Goal: Task Accomplishment & Management: Use online tool/utility

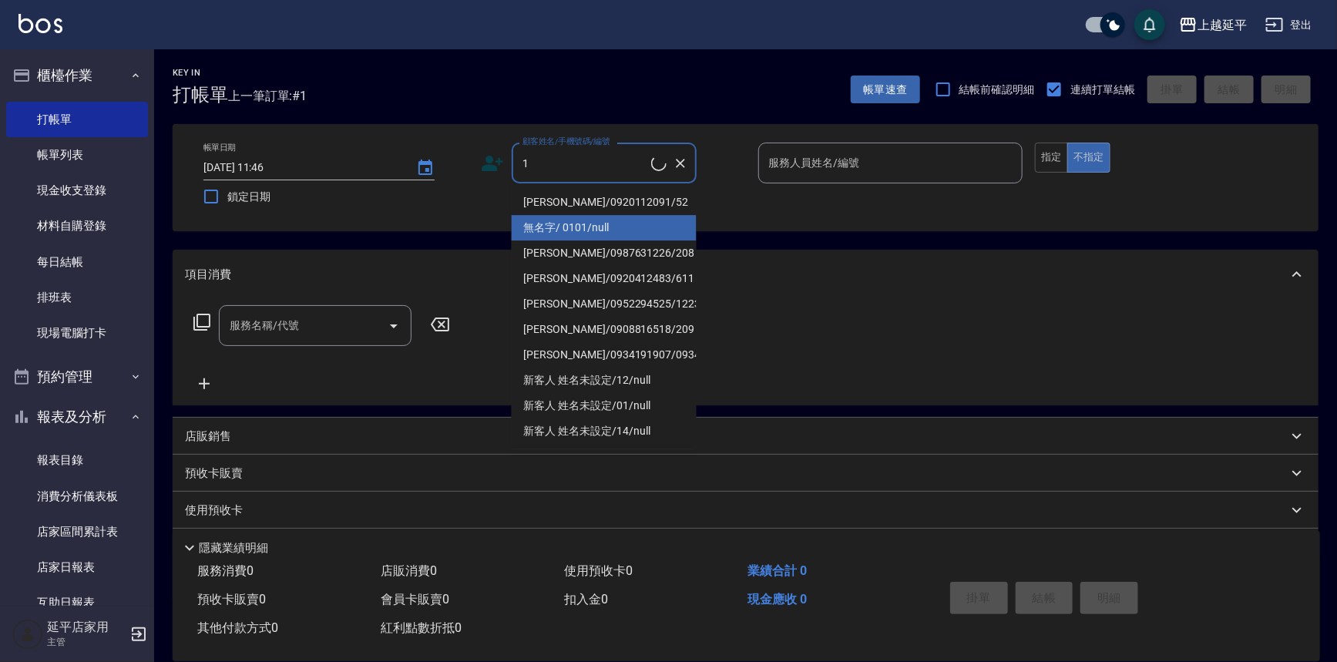
click at [579, 228] on li "無名字/ 0101/null" at bounding box center [604, 227] width 185 height 25
type input "無名字/ 0101/null"
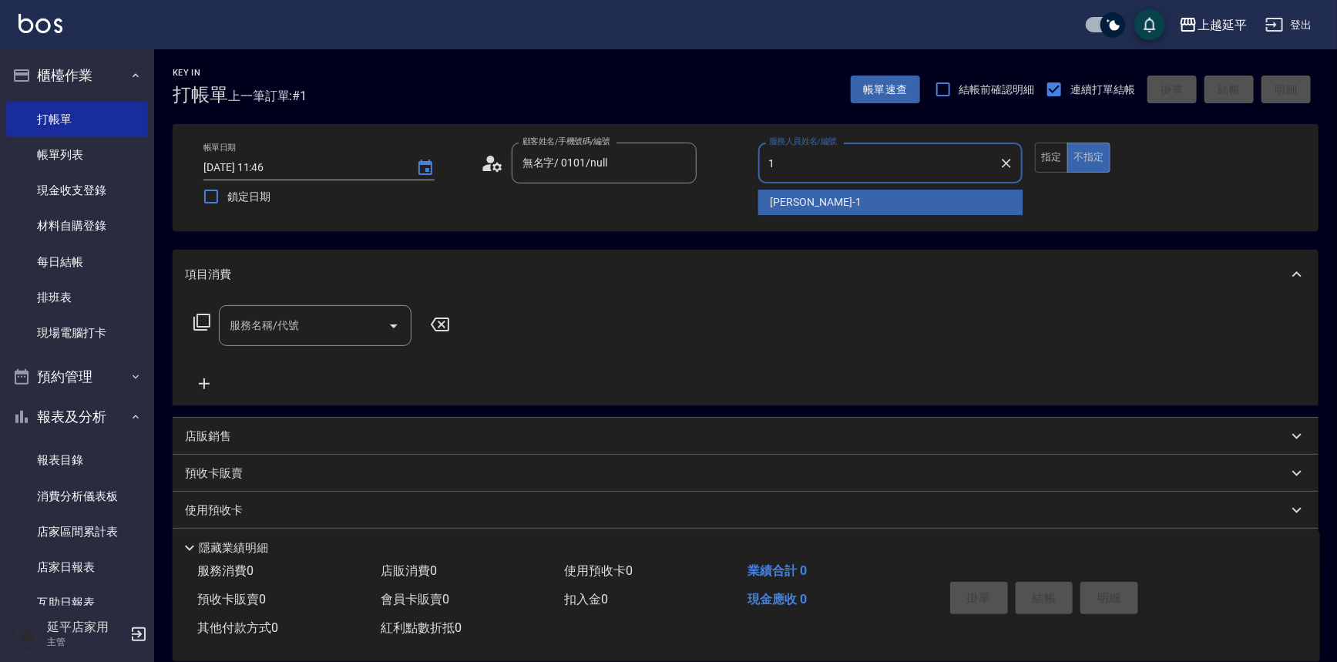
click at [819, 206] on div "[PERSON_NAME]-1" at bounding box center [890, 202] width 265 height 25
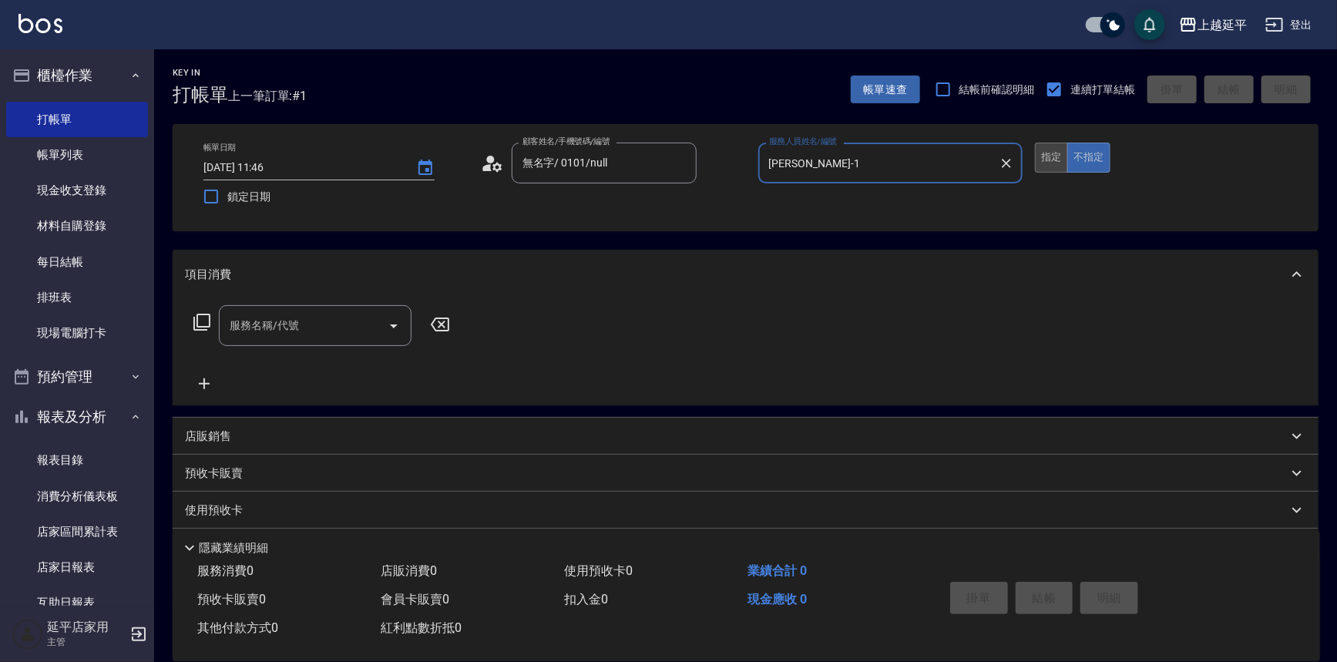
type input "[PERSON_NAME]-1"
click at [1051, 162] on button "指定" at bounding box center [1051, 158] width 33 height 30
click at [393, 328] on icon "Open" at bounding box center [394, 327] width 8 height 4
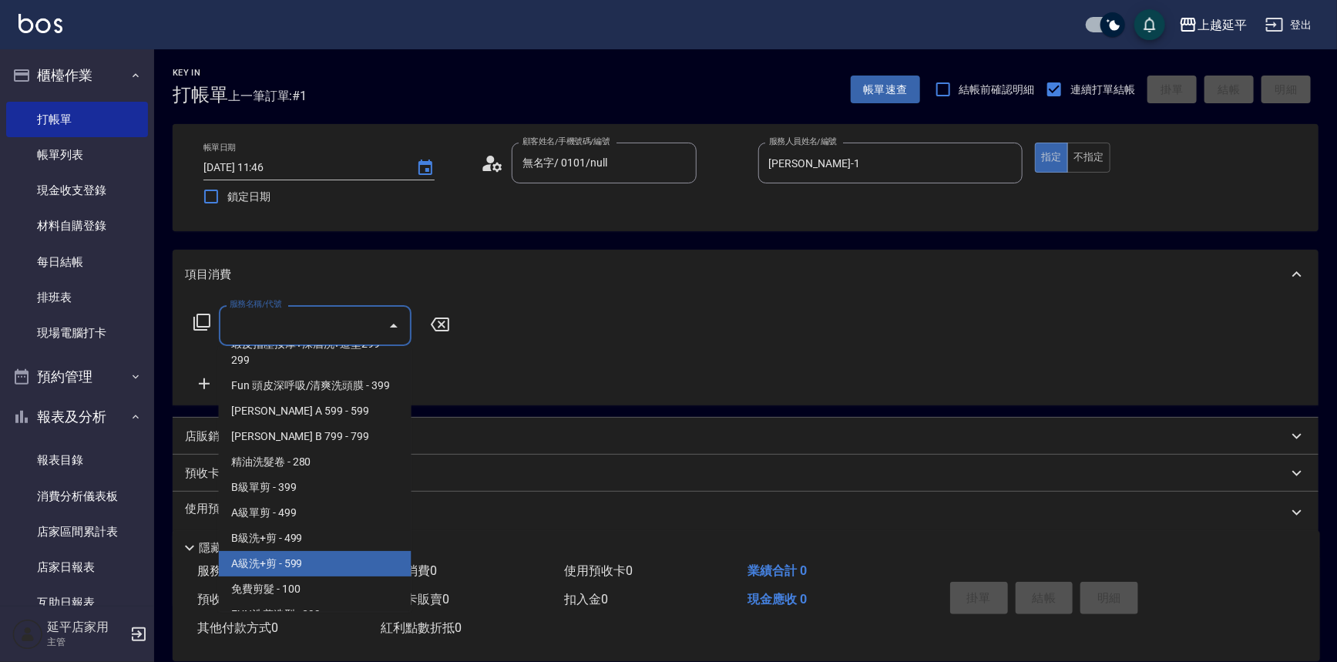
scroll to position [420, 0]
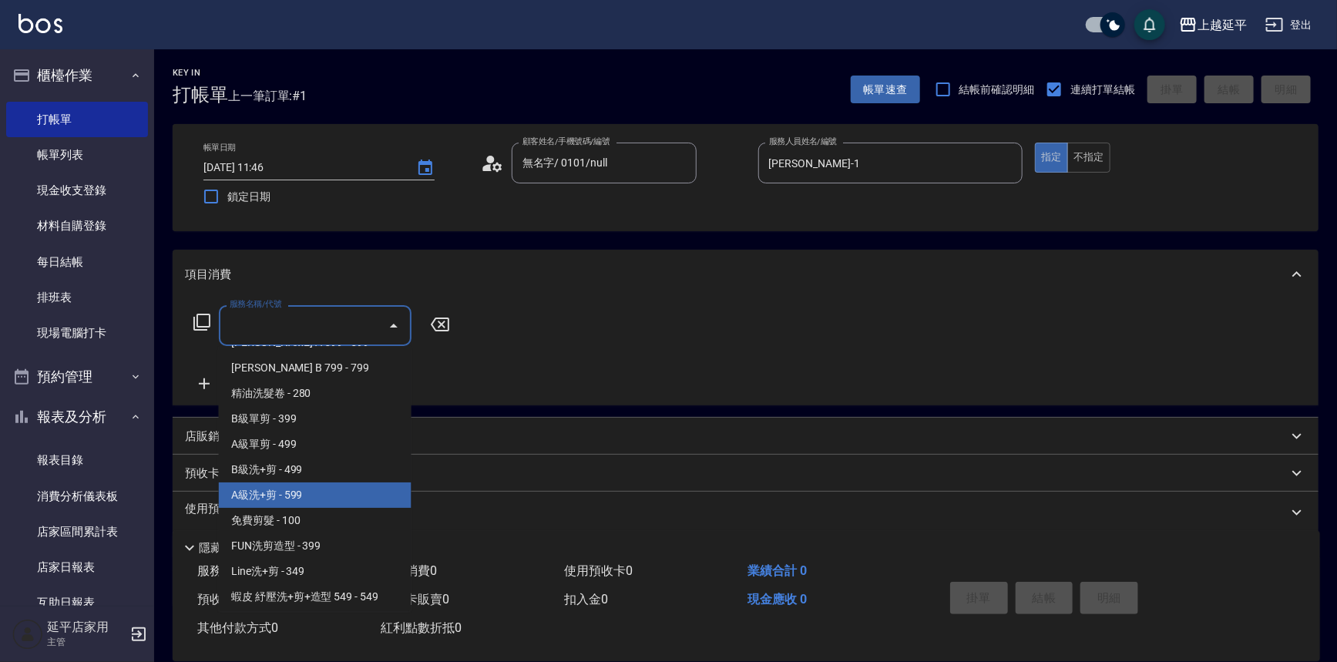
click at [307, 496] on span "A級洗+剪 - 599" at bounding box center [315, 495] width 193 height 25
type input "A級洗+剪(204)"
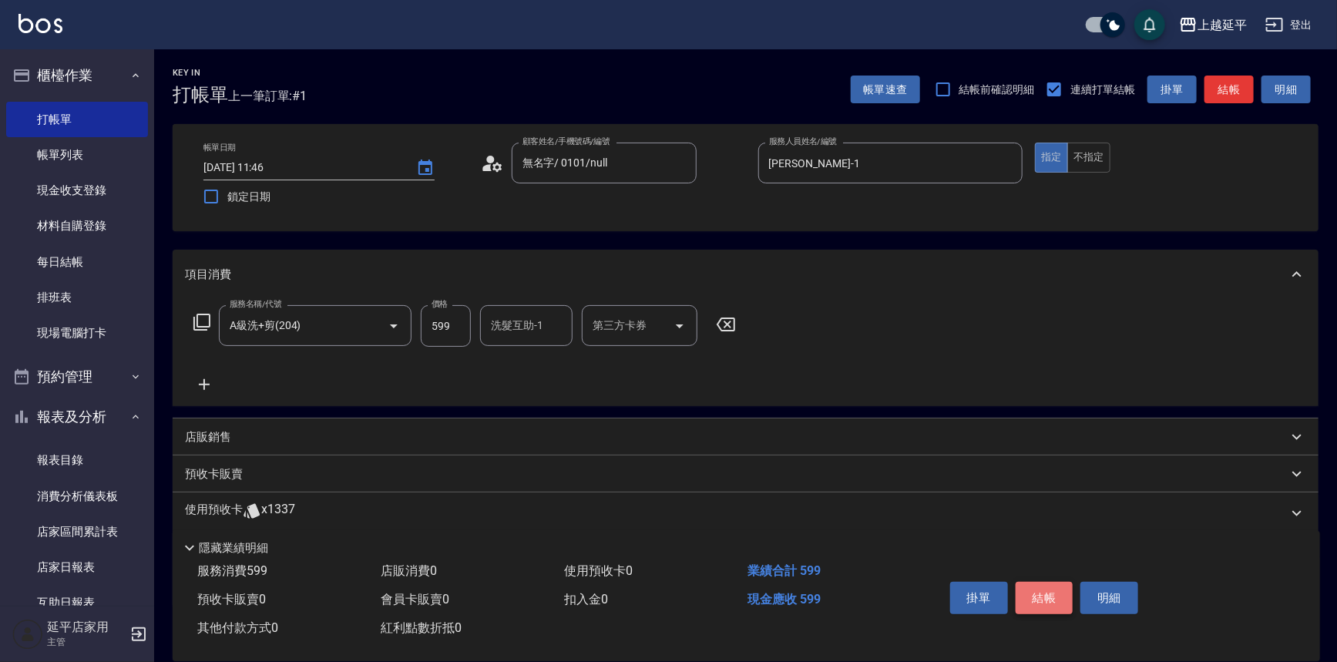
click at [1028, 600] on button "結帳" at bounding box center [1045, 598] width 58 height 32
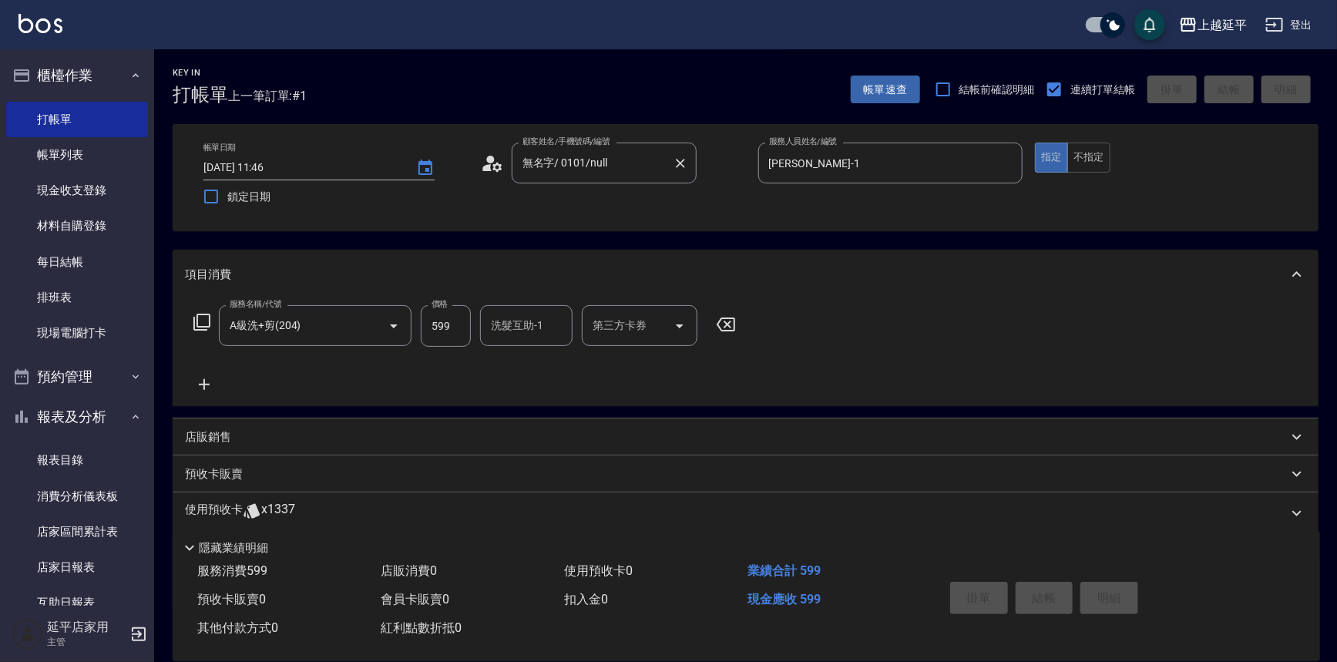
type input "[DATE] 14:08"
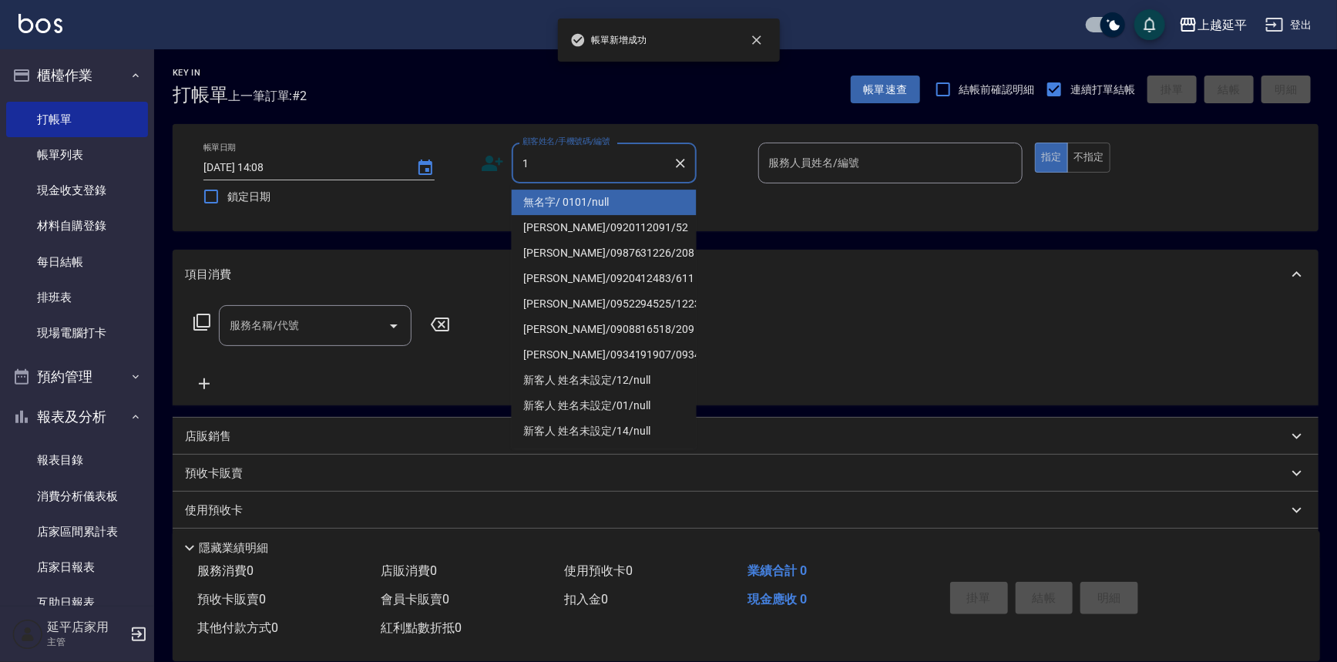
click at [583, 194] on li "無名字/ 0101/null" at bounding box center [604, 202] width 185 height 25
type input "無名字/ 0101/null"
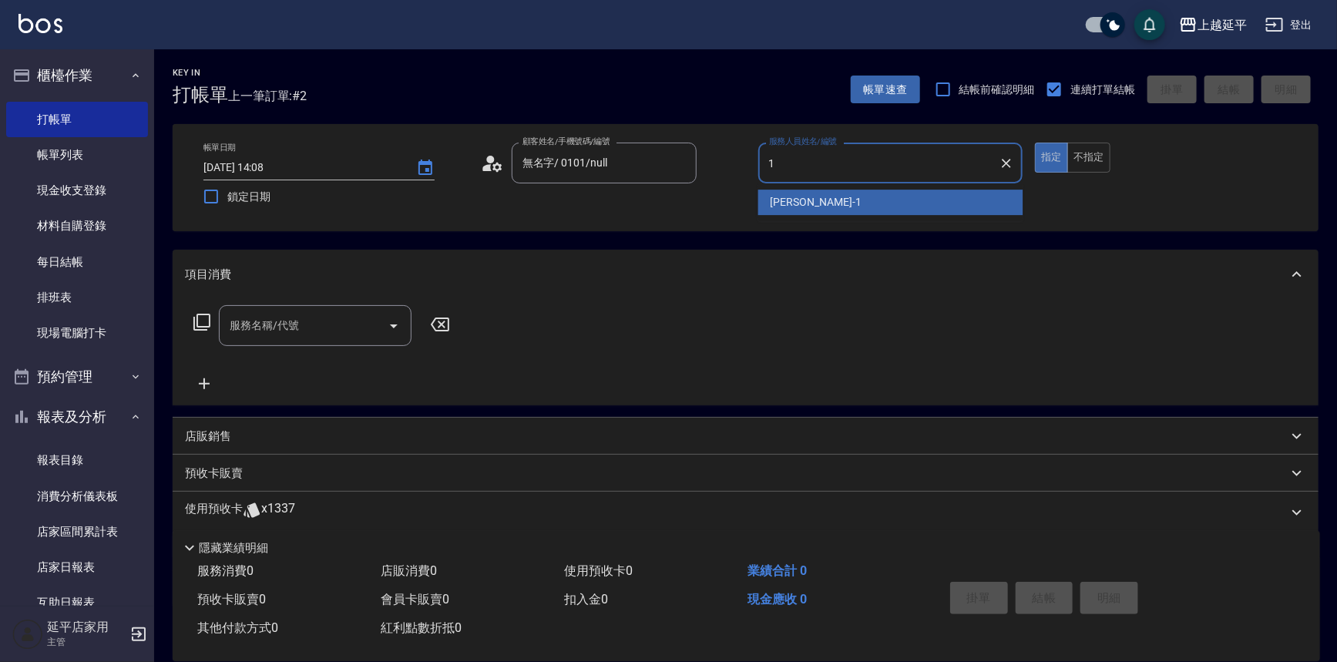
click at [773, 202] on span "[PERSON_NAME]-1" at bounding box center [816, 202] width 91 height 16
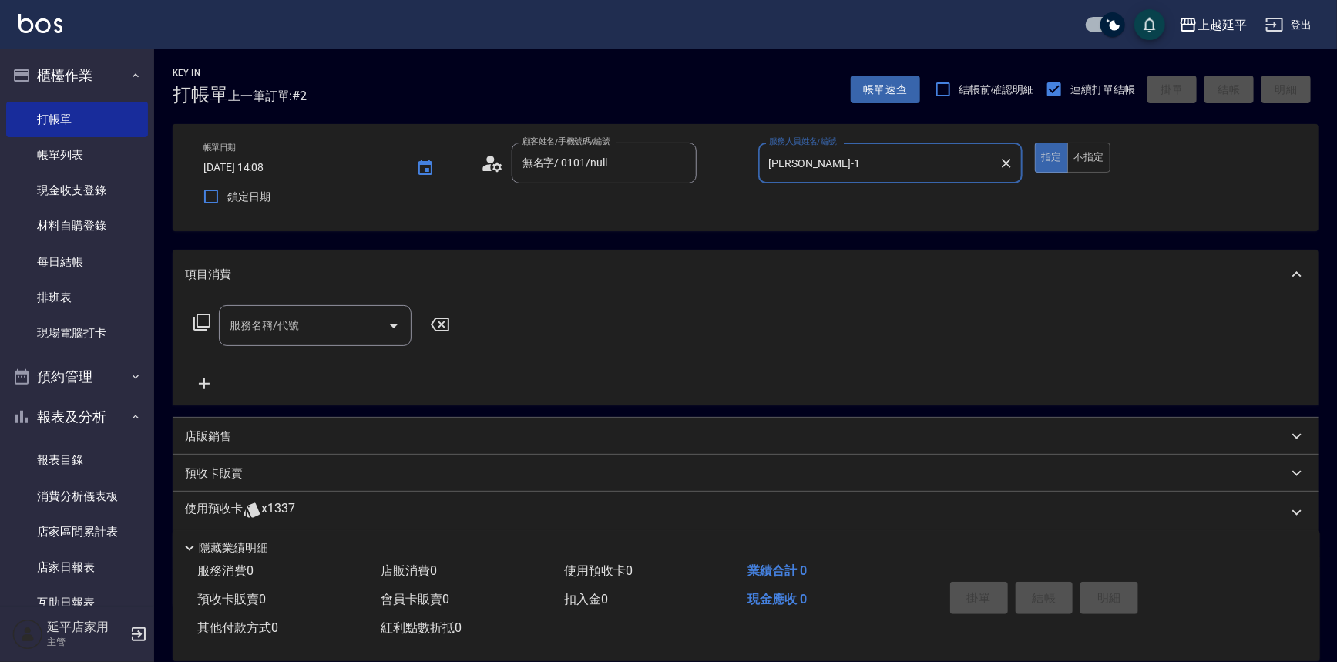
click at [392, 318] on icon "Open" at bounding box center [394, 326] width 18 height 18
type input "[PERSON_NAME]-1"
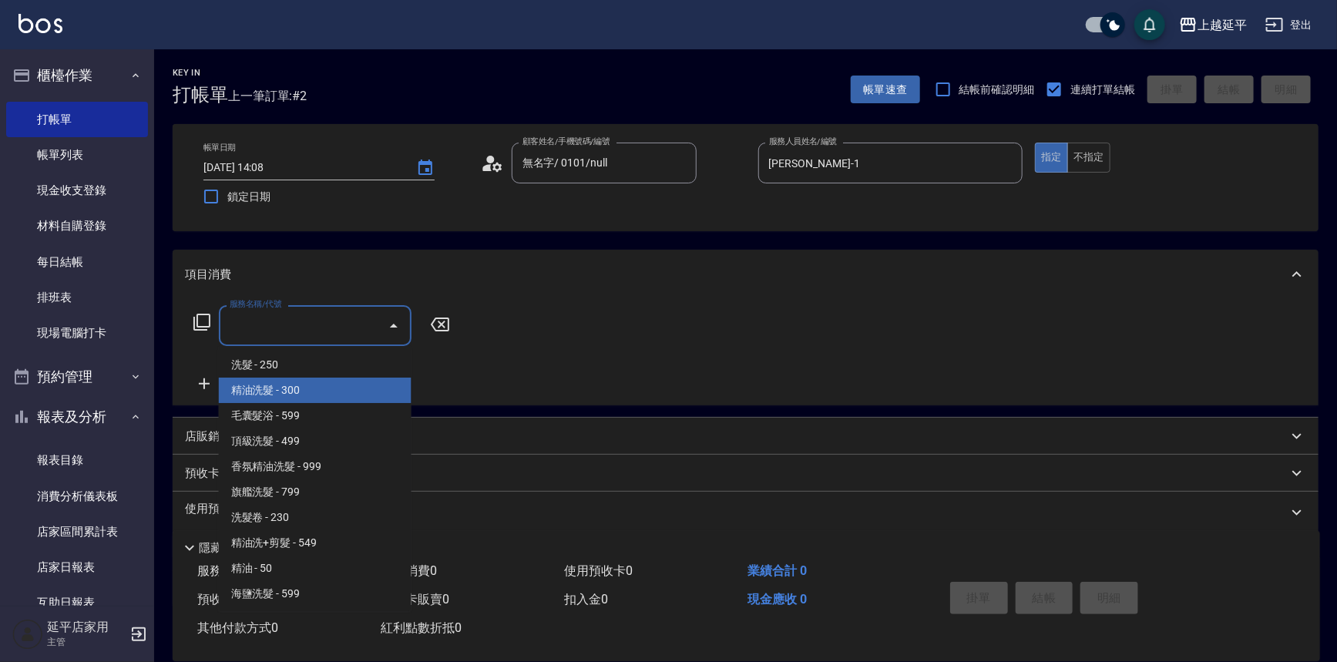
click at [316, 383] on span "精油洗髮 - 300" at bounding box center [315, 390] width 193 height 25
type input "精油洗髮(102)"
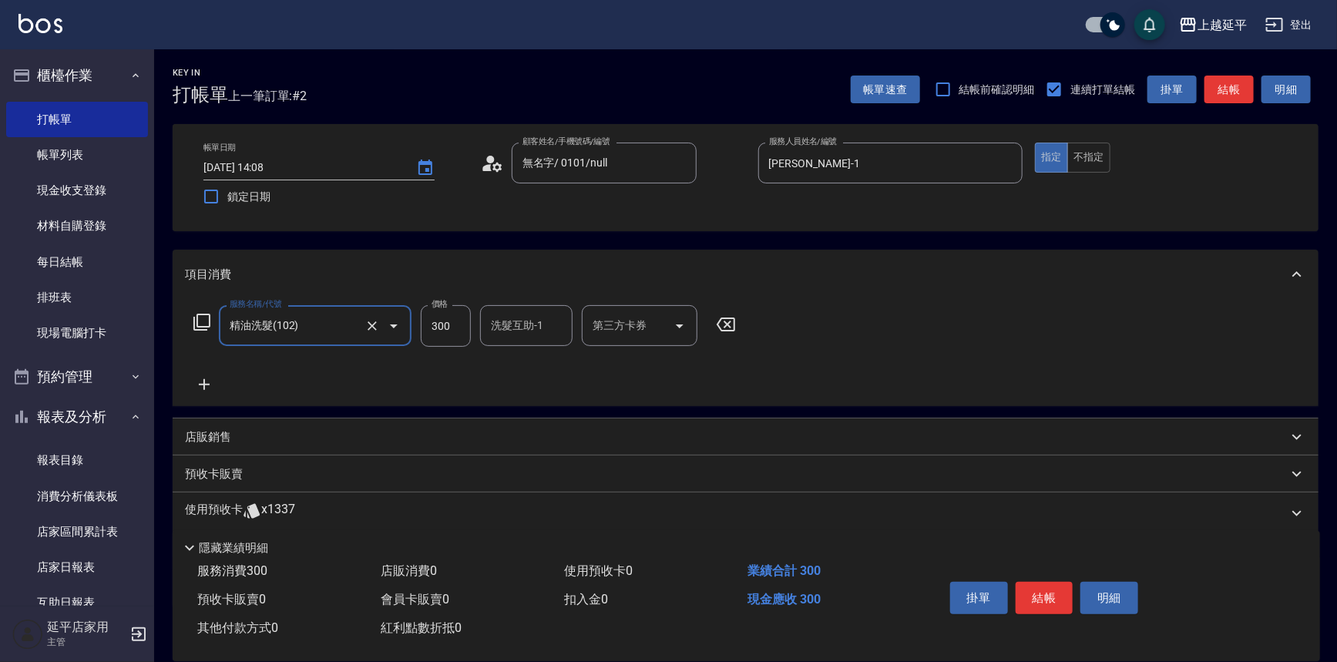
click at [541, 327] on input "洗髮互助-1" at bounding box center [526, 325] width 79 height 27
click at [509, 355] on div "[PERSON_NAME] -12" at bounding box center [526, 364] width 92 height 25
type input "[PERSON_NAME]-12"
click at [1052, 593] on button "結帳" at bounding box center [1045, 598] width 58 height 32
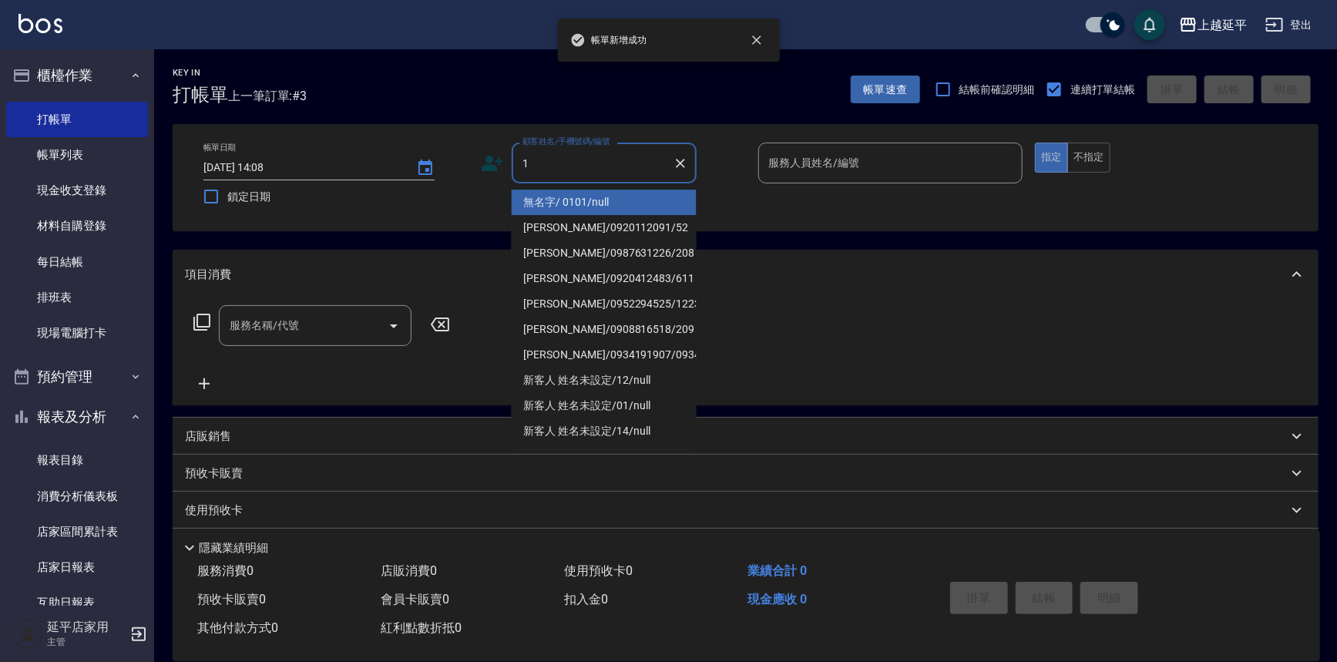
click at [563, 201] on li "無名字/ 0101/null" at bounding box center [604, 202] width 185 height 25
type input "無名字/ 0101/null"
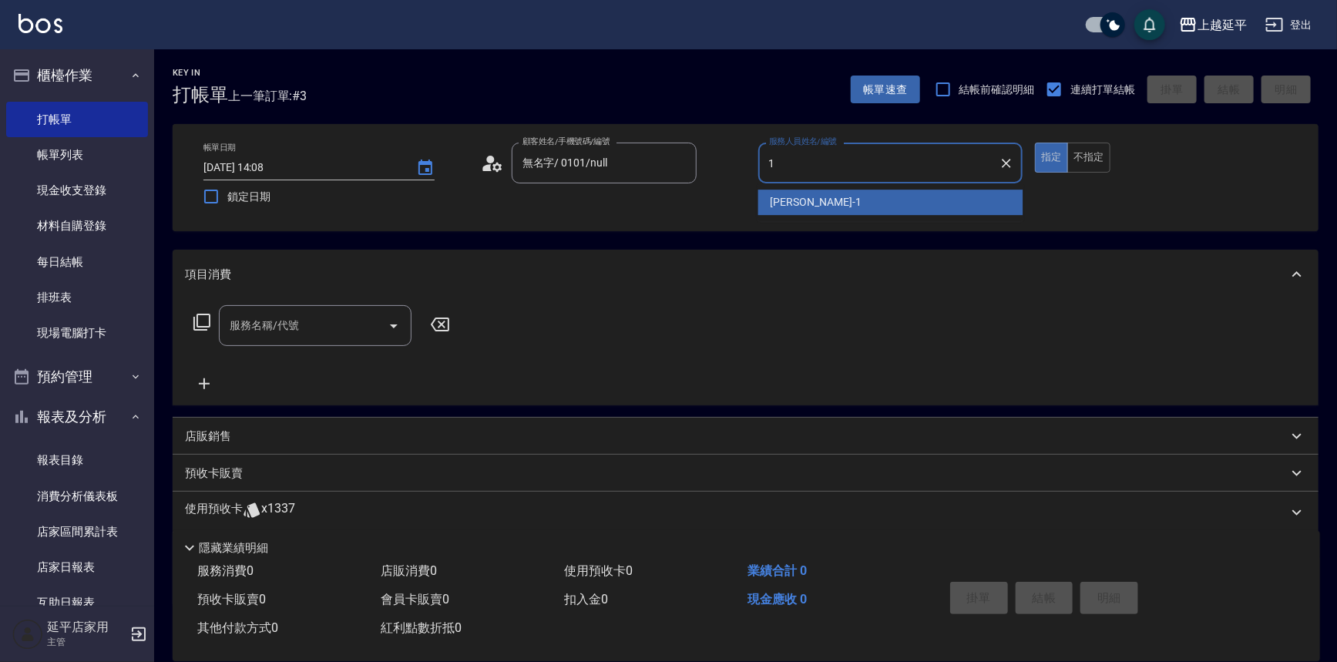
click at [778, 196] on span "[PERSON_NAME]-1" at bounding box center [816, 202] width 91 height 16
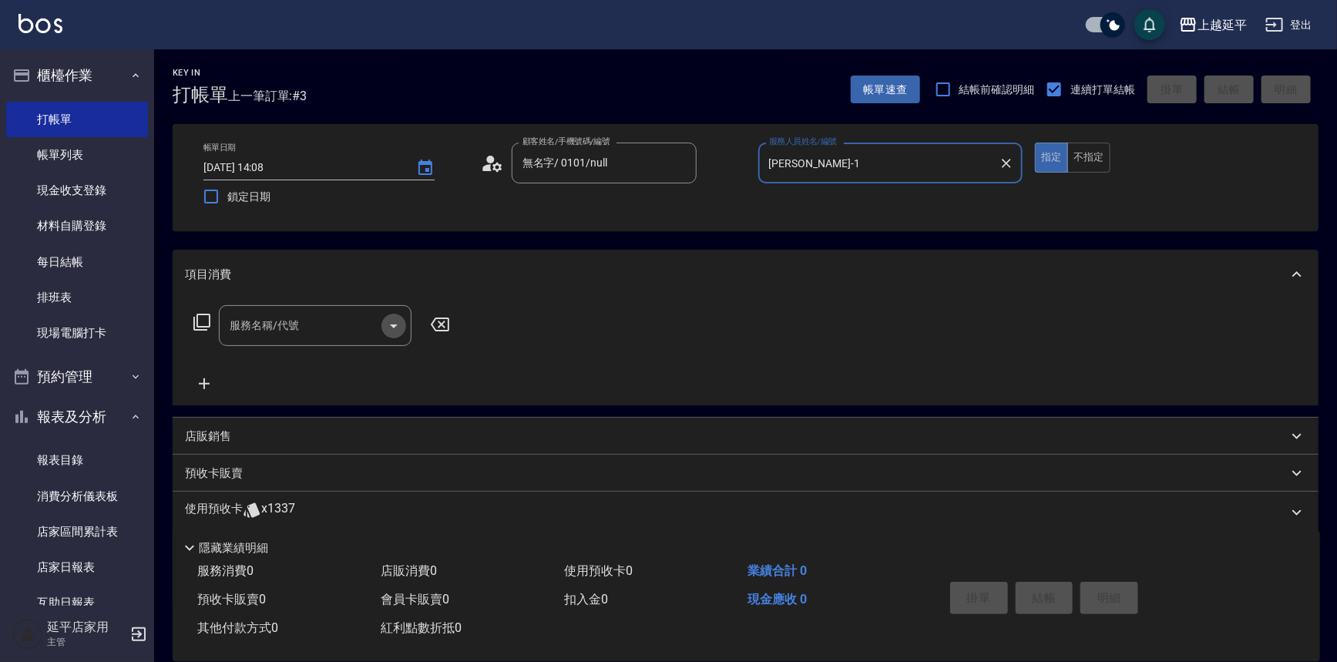
click at [401, 318] on icon "Open" at bounding box center [394, 326] width 18 height 18
type input "[PERSON_NAME]-1"
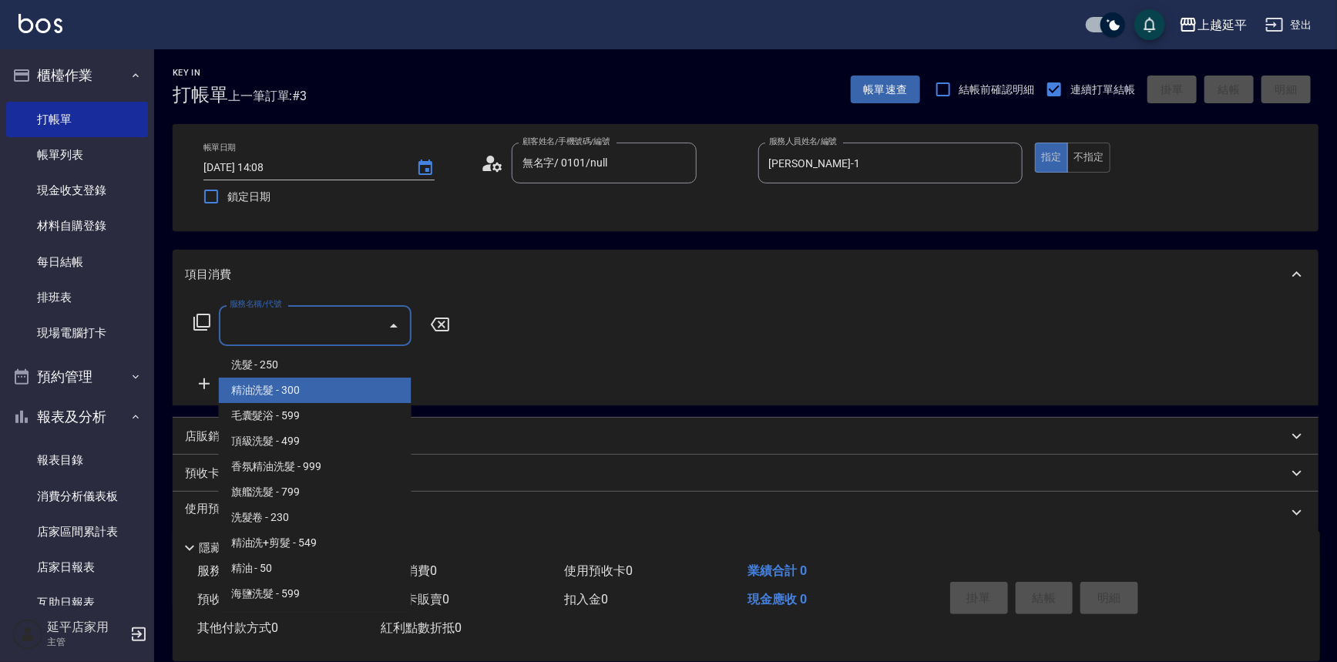
click at [345, 385] on span "精油洗髮 - 300" at bounding box center [315, 390] width 193 height 25
type input "精油洗髮(102)"
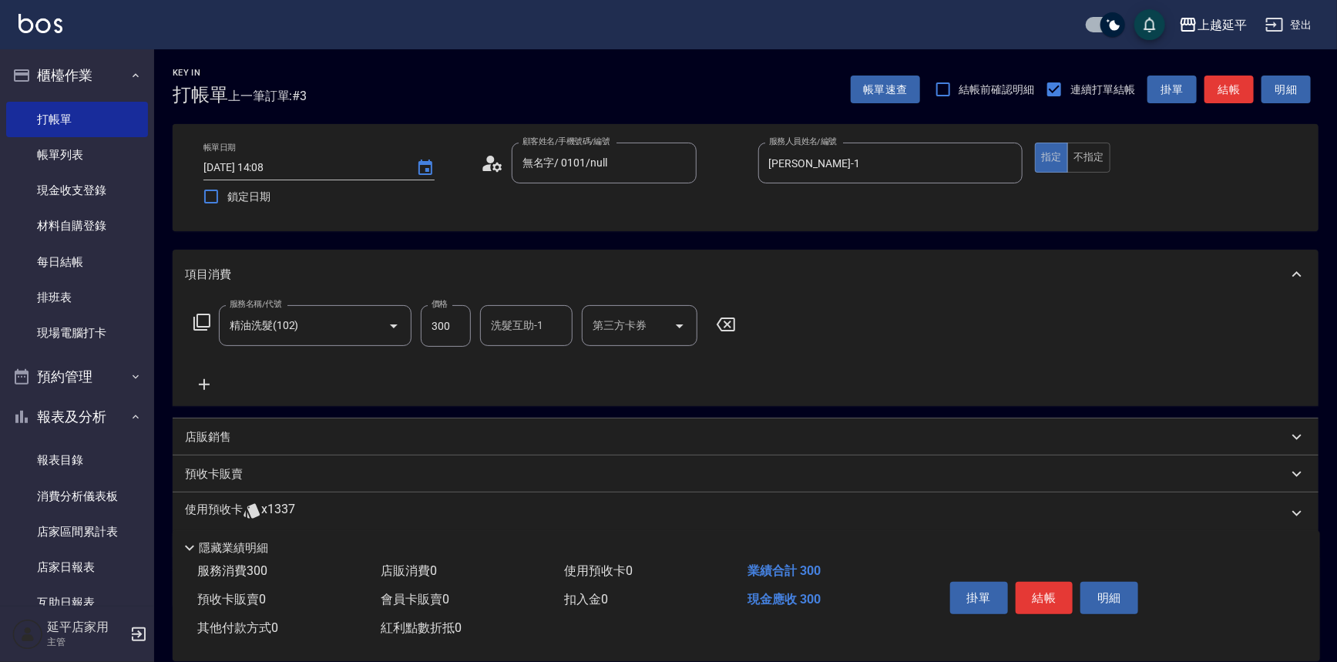
click at [521, 303] on div "服務名稱/代號 精油洗髮(102) 服務名稱/代號 價格 300 價格 洗髮互助-1 洗髮互助-1 第三方卡券 第三方卡券" at bounding box center [746, 352] width 1146 height 107
click at [525, 323] on input "洗髮互助-1" at bounding box center [526, 325] width 79 height 27
click at [526, 358] on span "[PERSON_NAME]-34" at bounding box center [517, 365] width 48 height 16
type input "[PERSON_NAME]-34"
click at [1039, 589] on button "結帳" at bounding box center [1045, 598] width 58 height 32
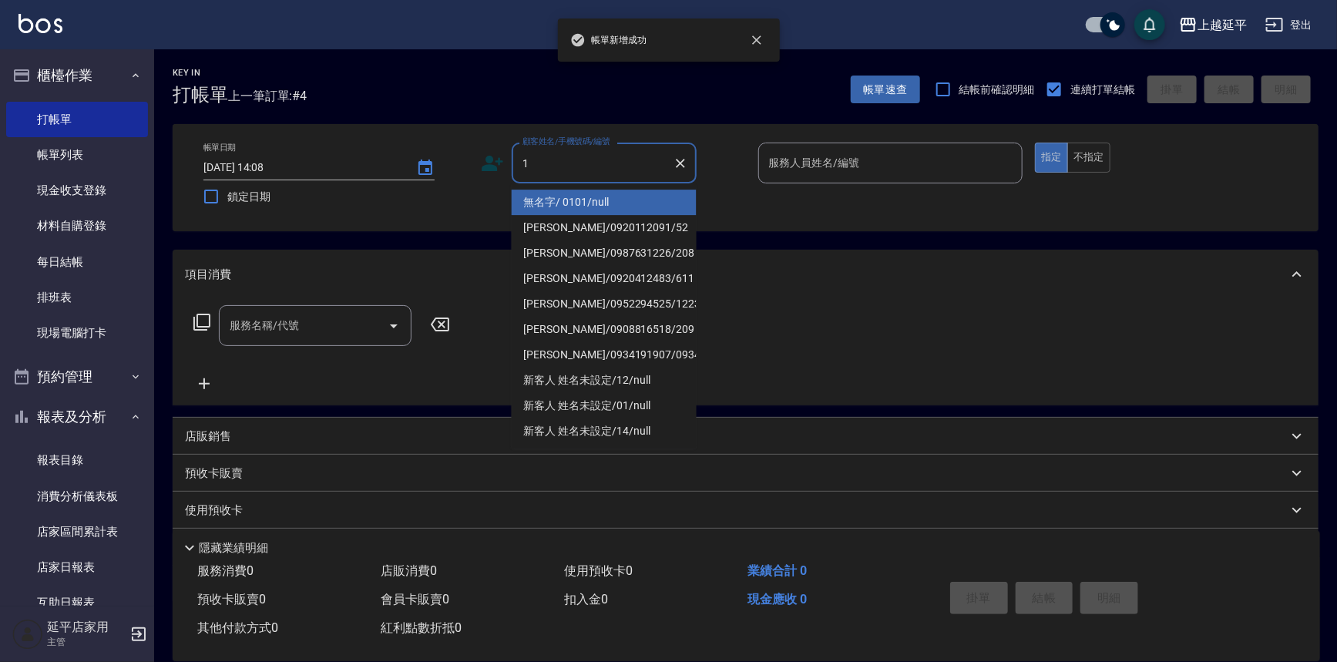
click at [544, 207] on li "無名字/ 0101/null" at bounding box center [604, 202] width 185 height 25
type input "無名字/ 0101/null"
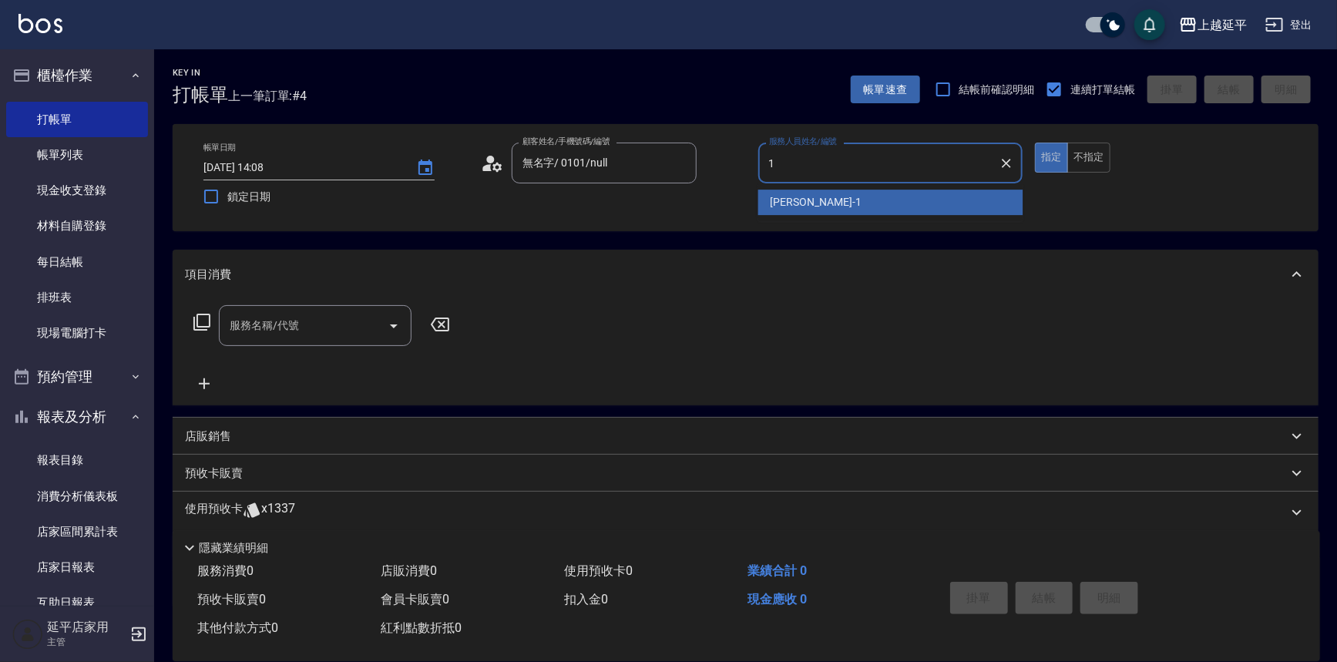
click at [835, 207] on div "[PERSON_NAME]-1" at bounding box center [890, 202] width 265 height 25
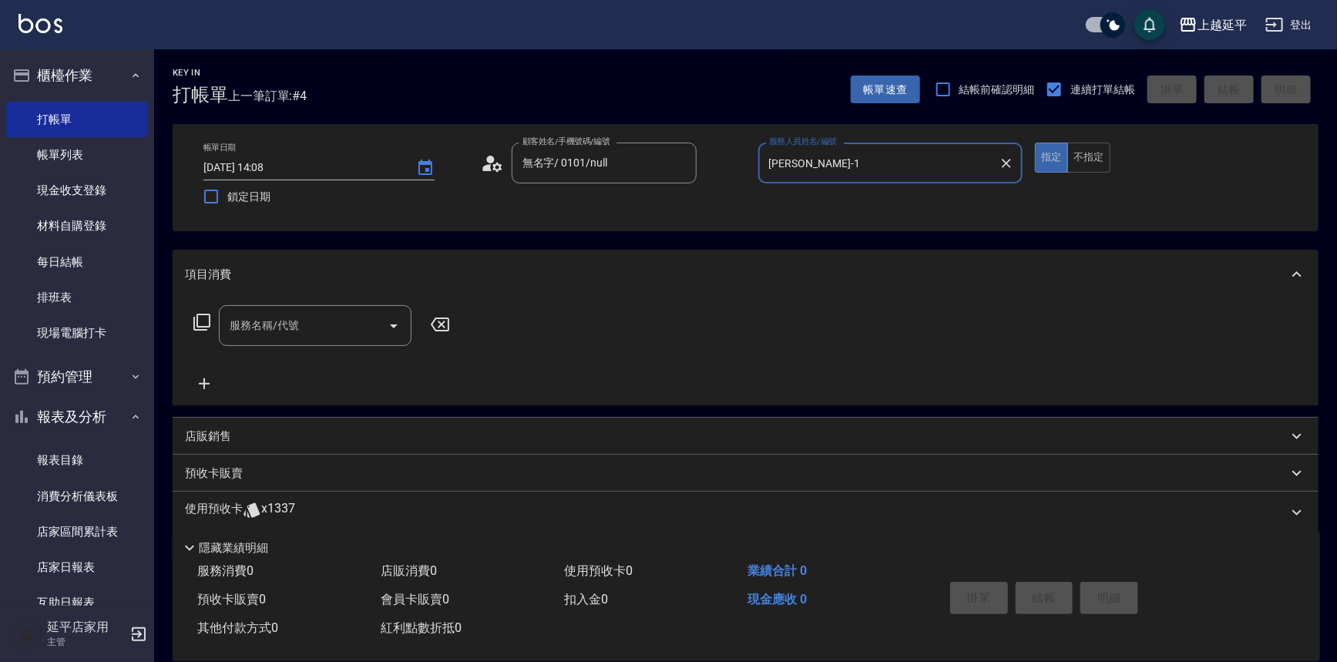
type input "[PERSON_NAME]-1"
click at [206, 327] on icon at bounding box center [201, 322] width 17 height 17
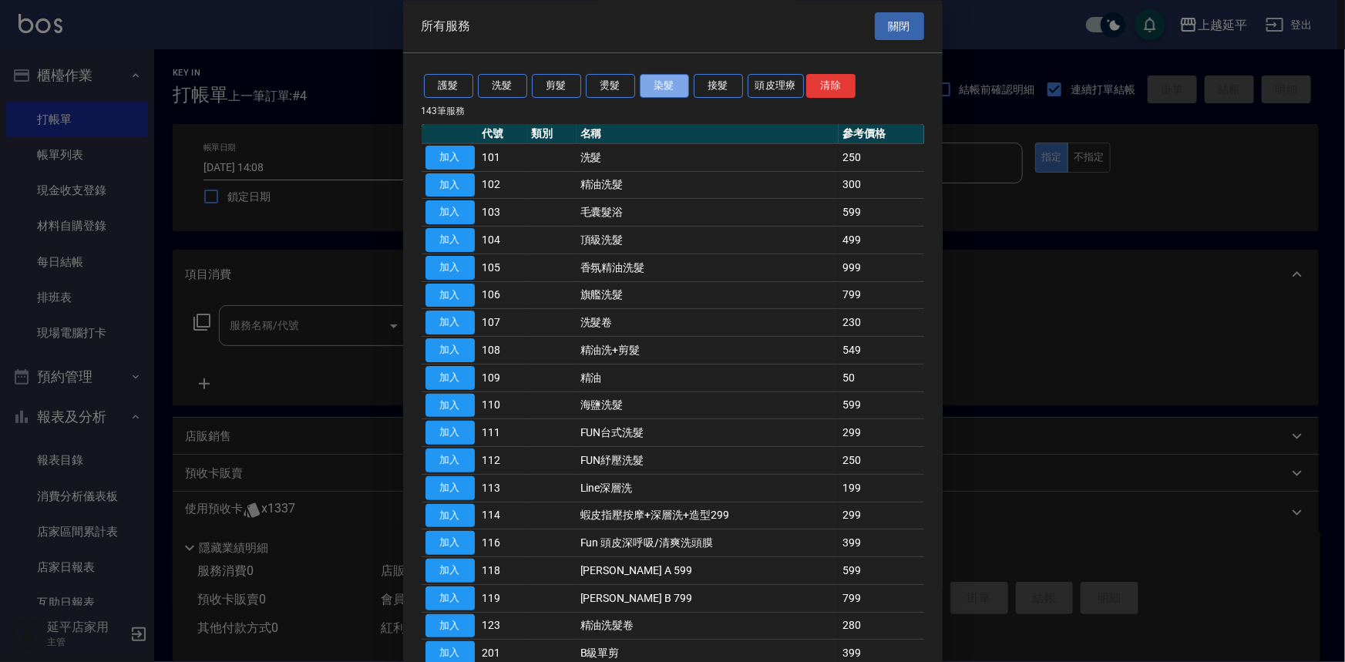
click at [647, 87] on button "染髮" at bounding box center [664, 87] width 49 height 24
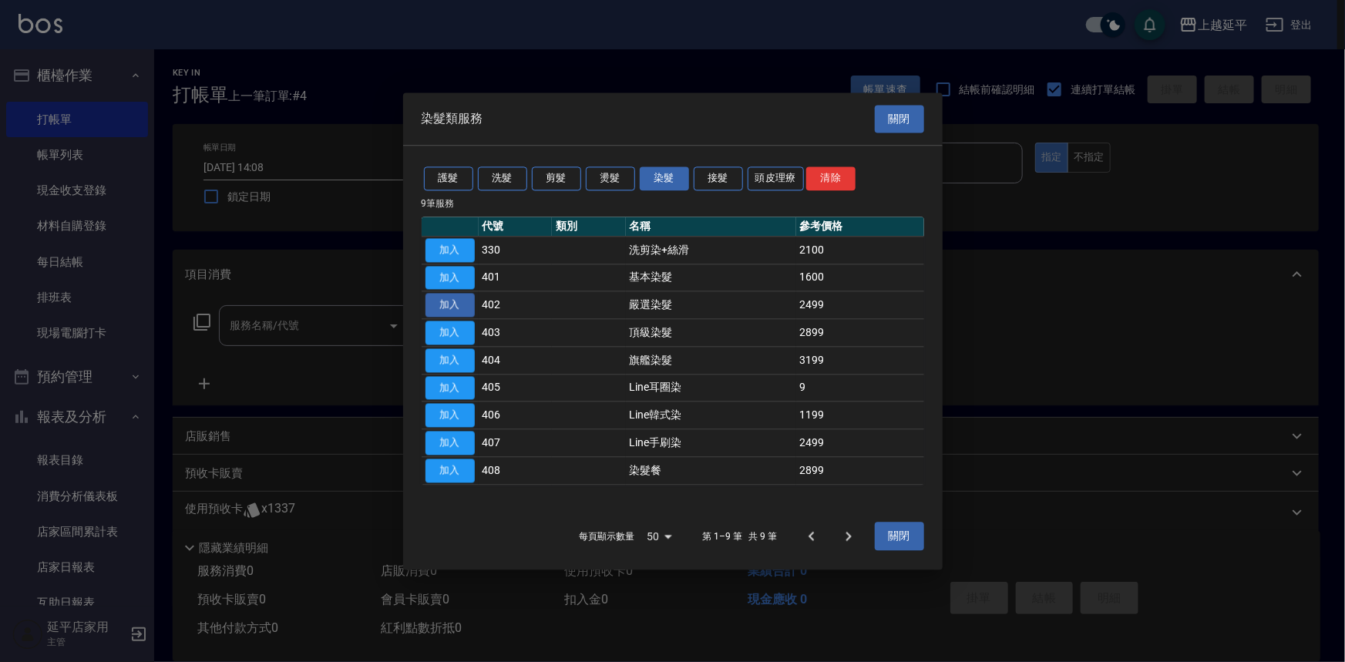
click at [459, 301] on button "加入" at bounding box center [449, 306] width 49 height 24
type input "嚴選染髮(402)"
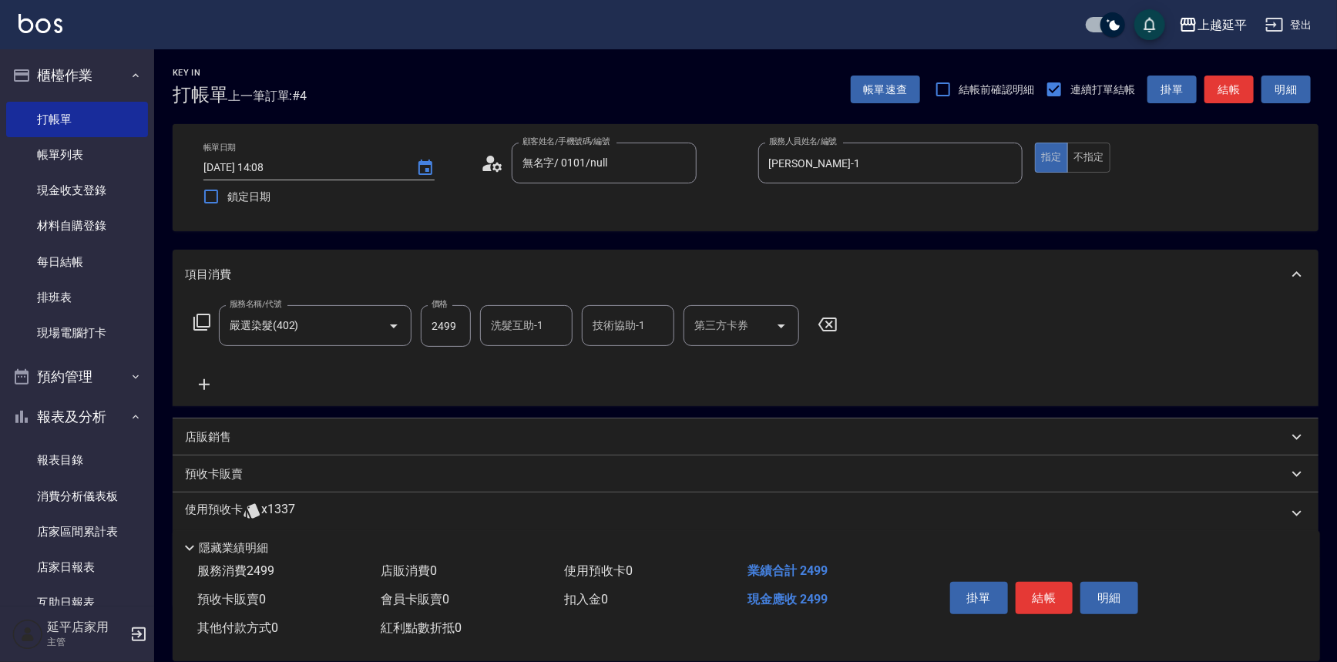
click at [536, 340] on div "洗髮互助-1" at bounding box center [526, 325] width 92 height 41
click at [526, 360] on span "[PERSON_NAME] -12" at bounding box center [541, 365] width 97 height 16
type input "[PERSON_NAME]-12"
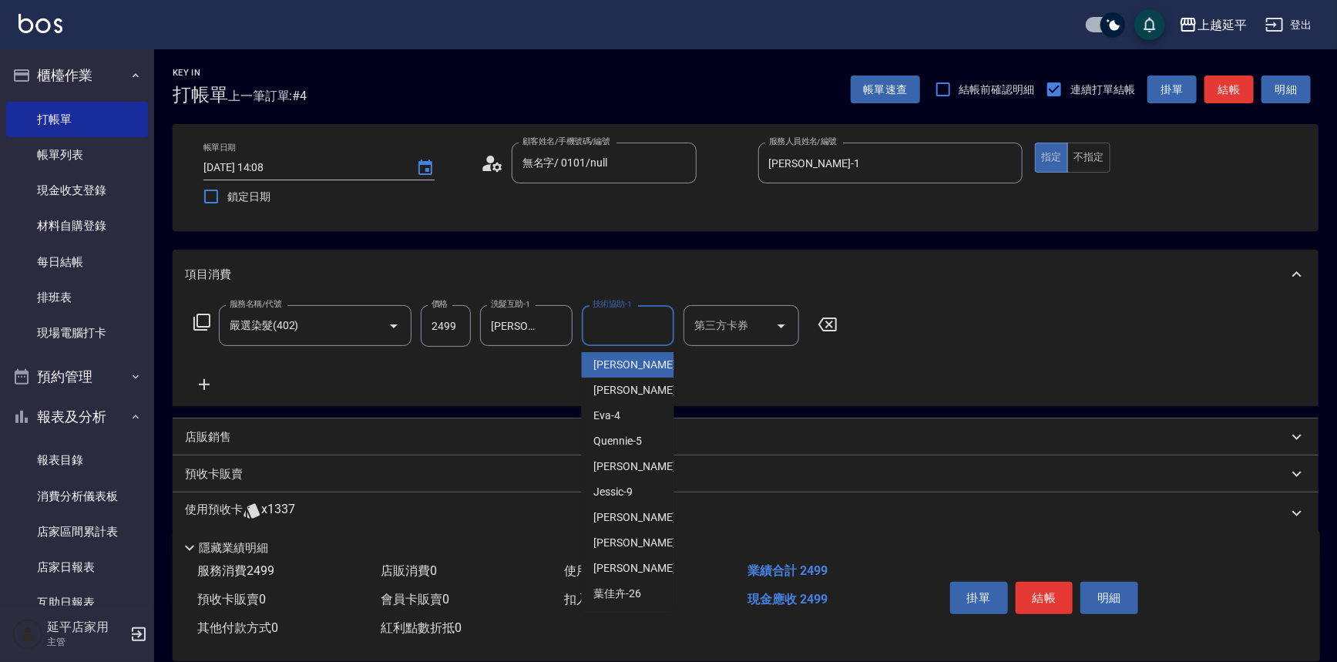
click at [595, 331] on input "技術協助-1" at bounding box center [628, 325] width 79 height 27
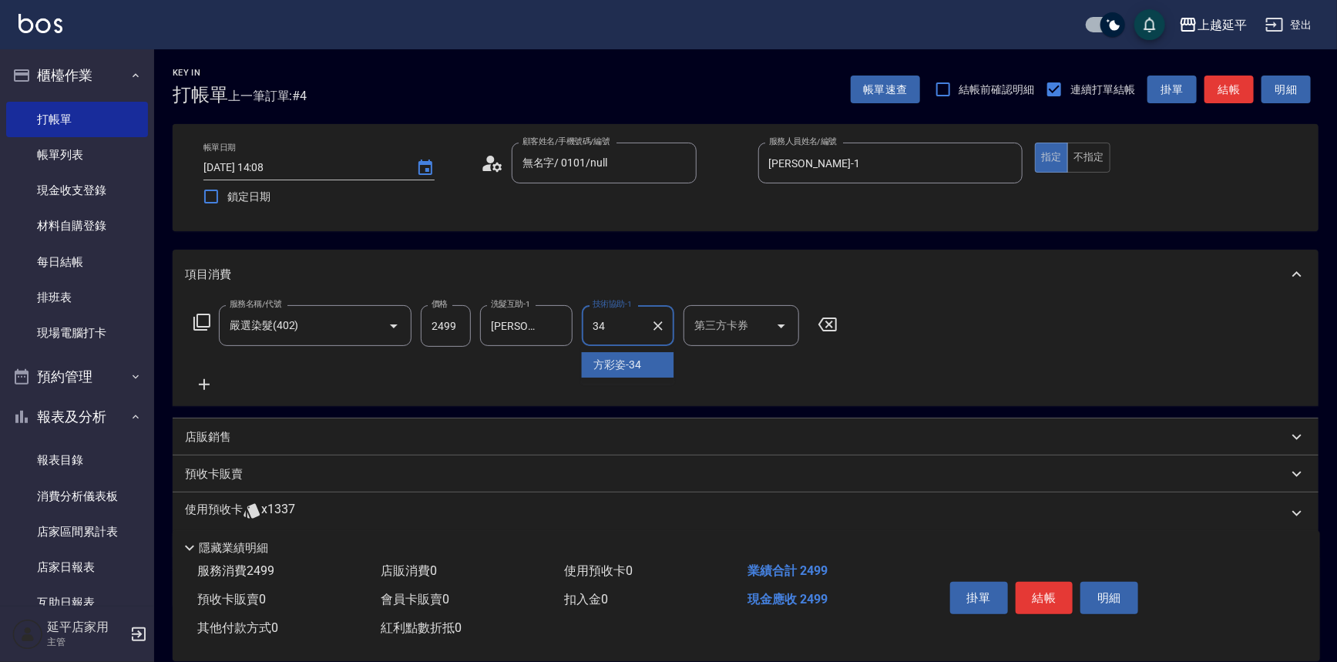
click at [609, 358] on span "[PERSON_NAME]-34" at bounding box center [618, 365] width 48 height 16
type input "[PERSON_NAME]-34"
click at [1041, 595] on button "結帳" at bounding box center [1045, 598] width 58 height 32
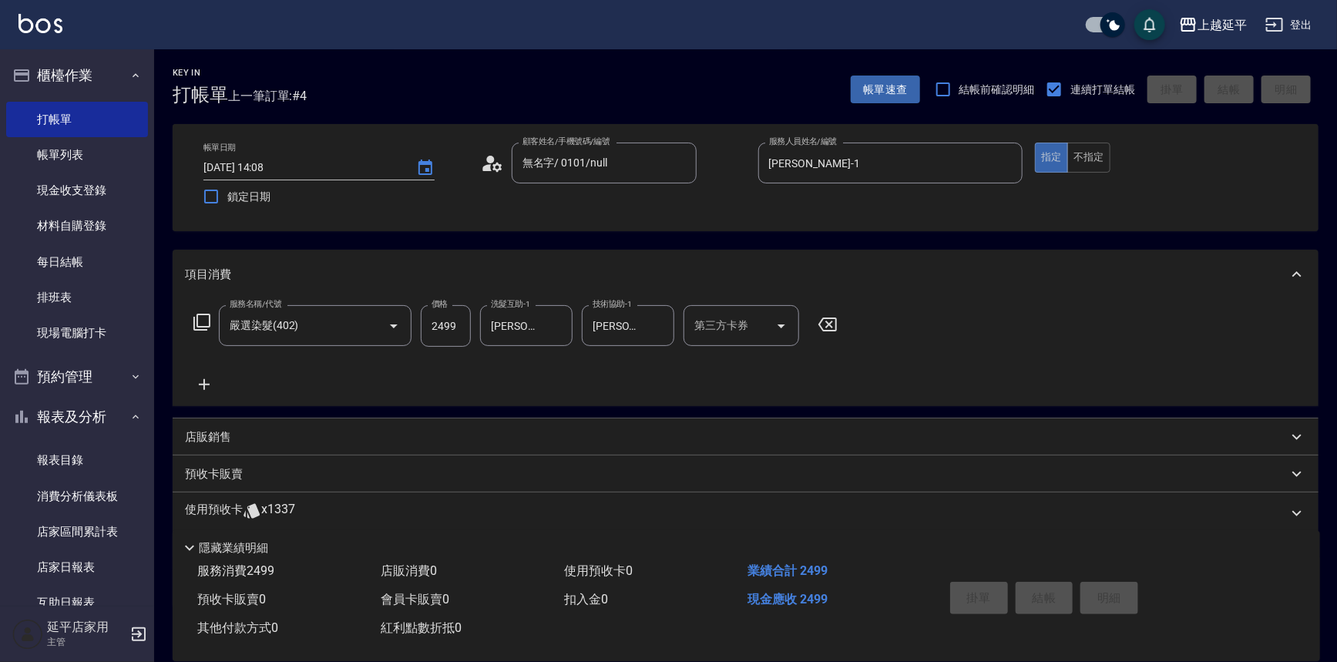
type input "[DATE] 14:09"
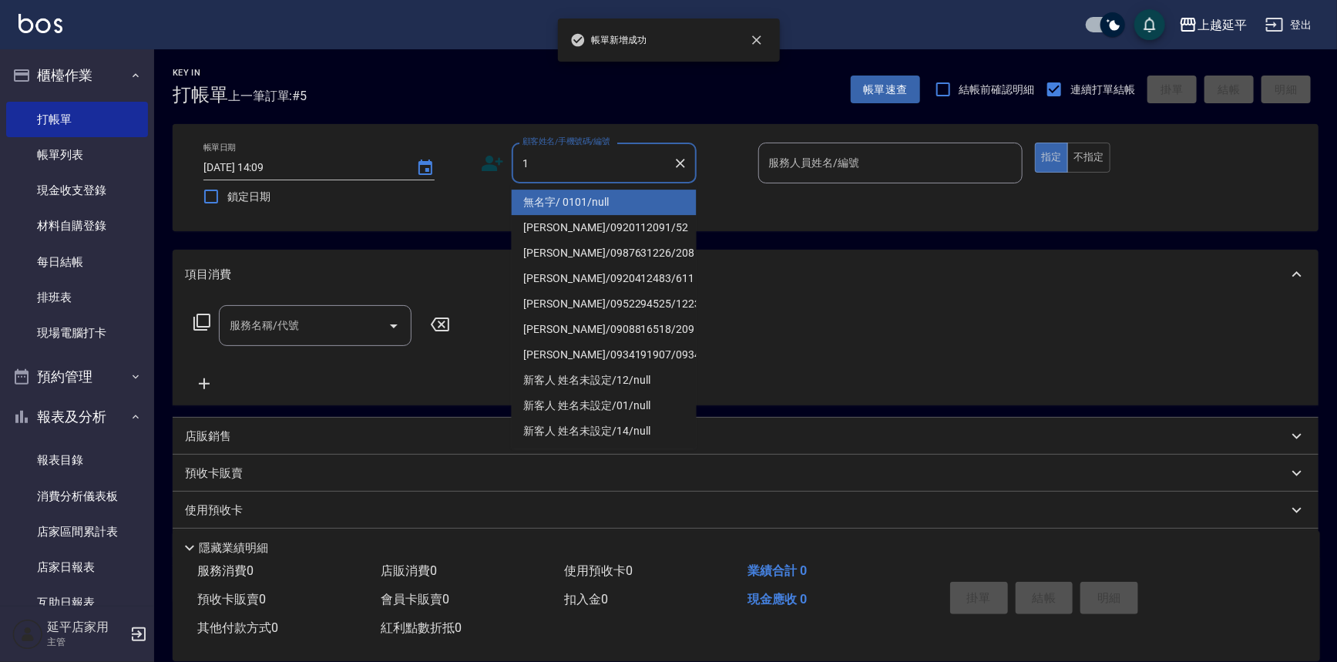
click at [559, 200] on li "無名字/ 0101/null" at bounding box center [604, 202] width 185 height 25
type input "無名字/ 0101/null"
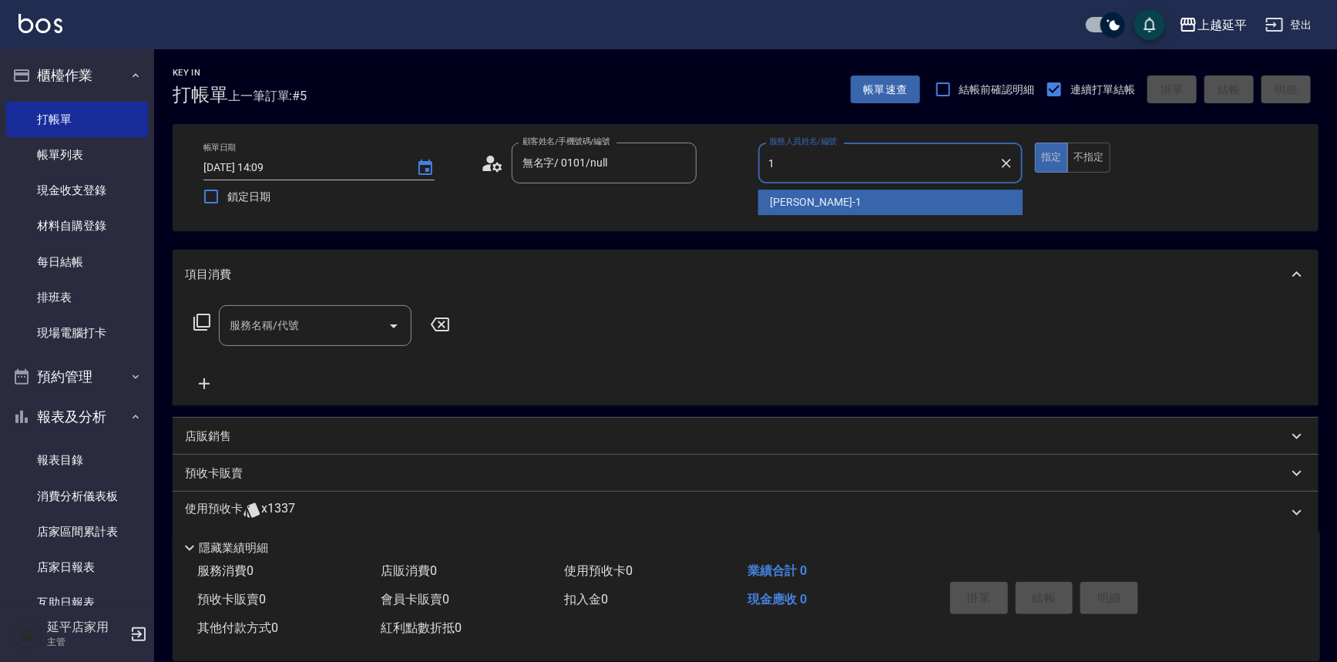
click at [772, 200] on span "[PERSON_NAME]-1" at bounding box center [816, 202] width 91 height 16
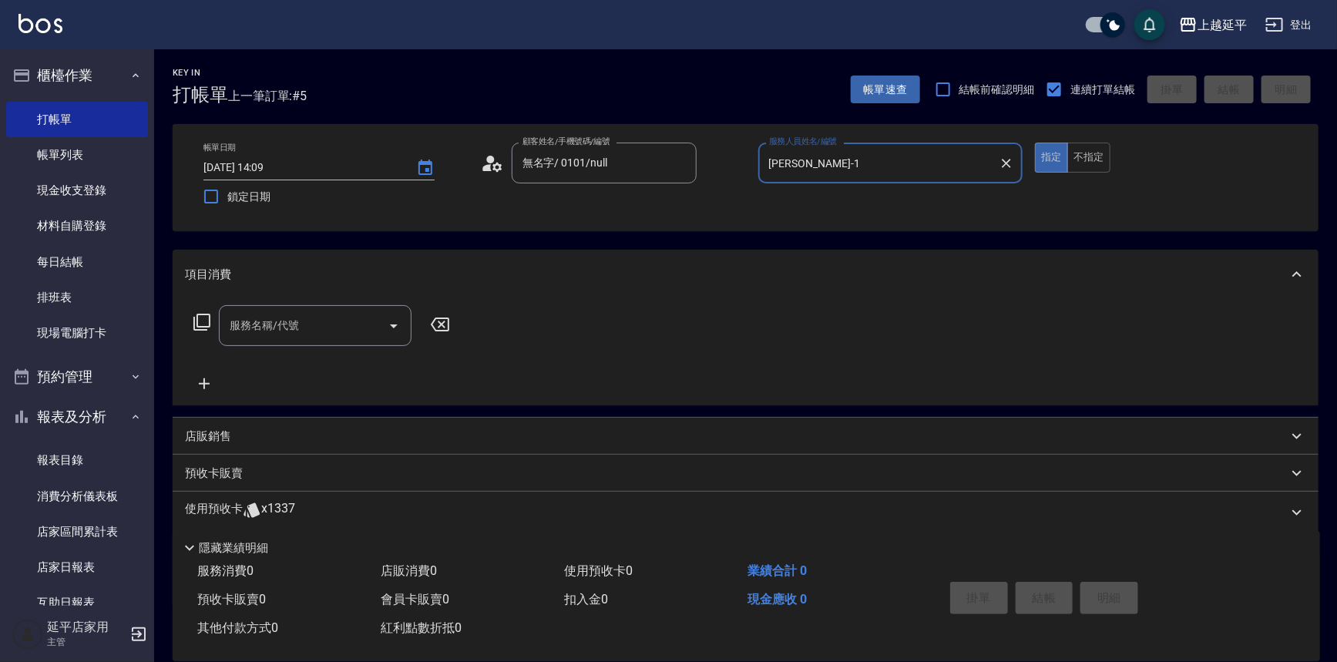
click at [396, 315] on button "Open" at bounding box center [394, 326] width 25 height 25
type input "[PERSON_NAME]-1"
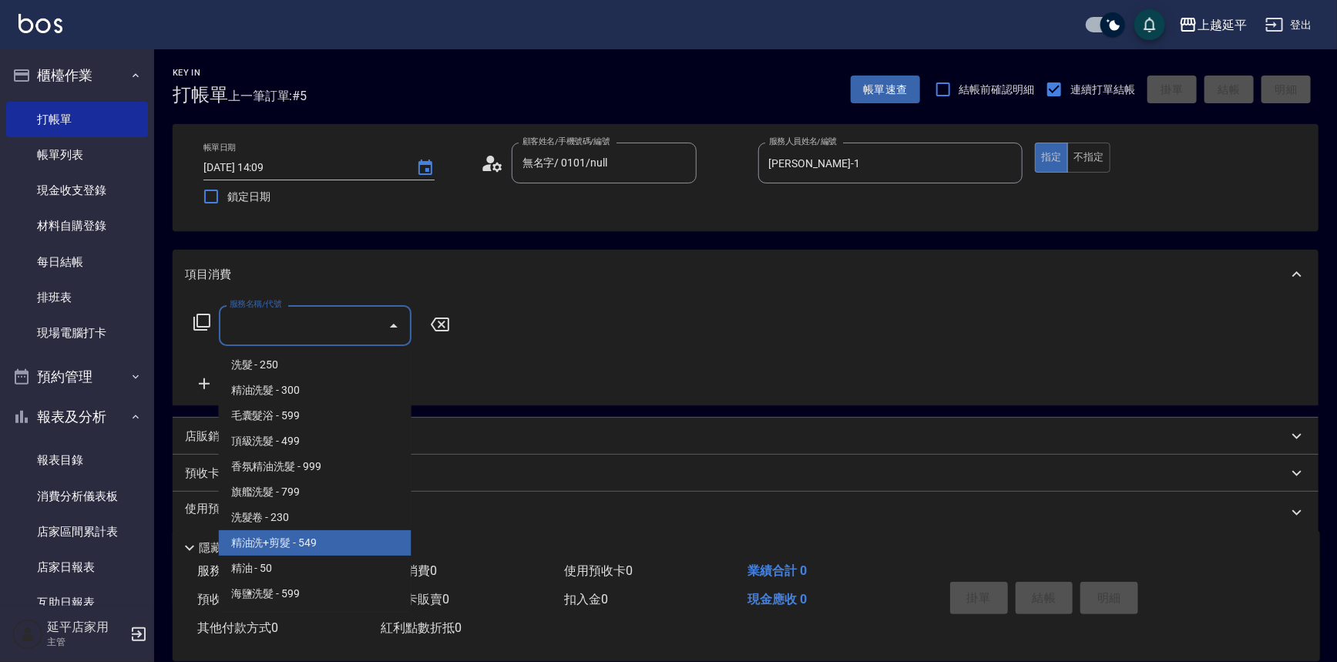
click at [335, 546] on span "精油洗+剪髮 - 549" at bounding box center [315, 542] width 193 height 25
type input "精油洗+剪髮(108)"
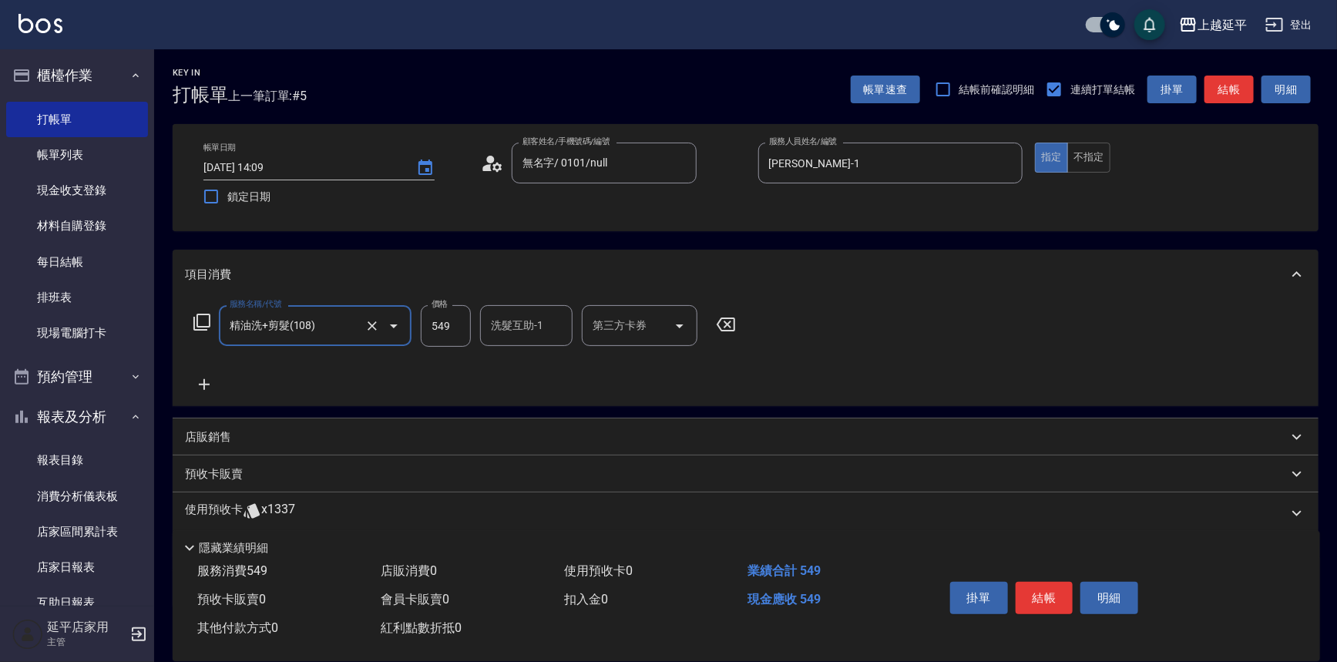
click at [499, 328] on input "洗髮互助-1" at bounding box center [526, 325] width 79 height 27
click at [505, 369] on span "[PERSON_NAME]-34" at bounding box center [517, 365] width 48 height 16
type input "[PERSON_NAME]-34"
click at [464, 331] on input "549" at bounding box center [446, 326] width 50 height 42
type input "649"
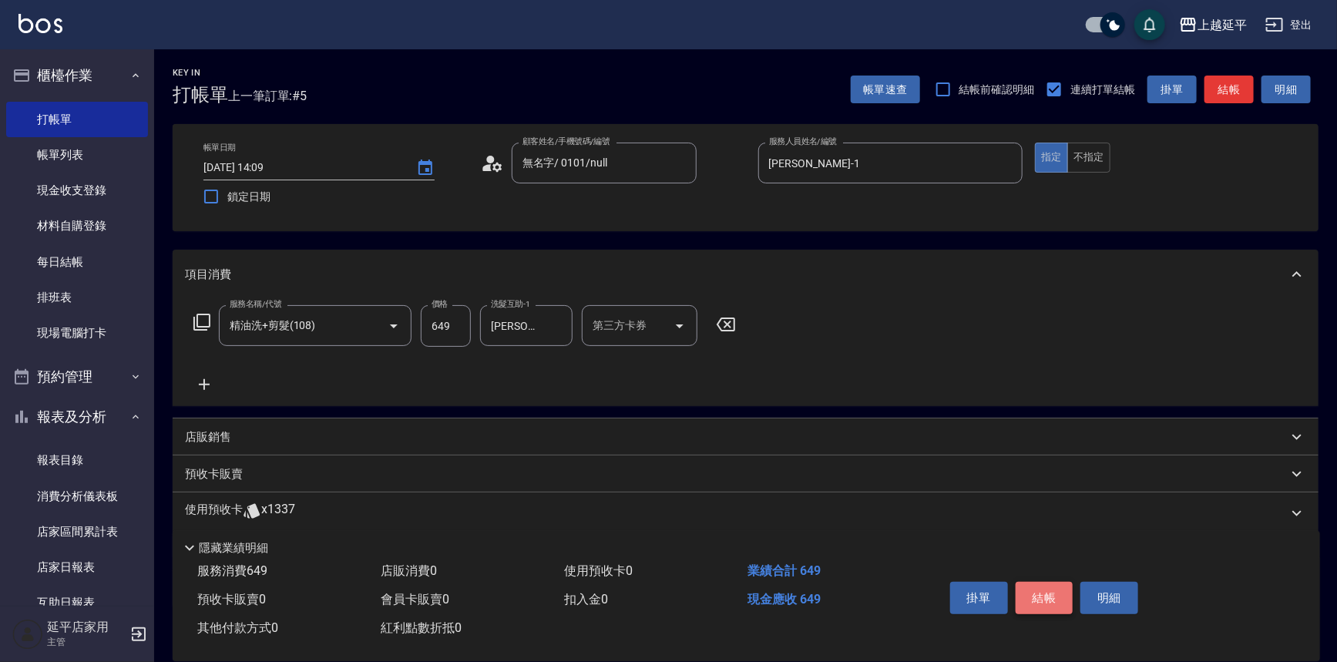
click at [1032, 586] on button "結帳" at bounding box center [1045, 598] width 58 height 32
